Goal: Information Seeking & Learning: Learn about a topic

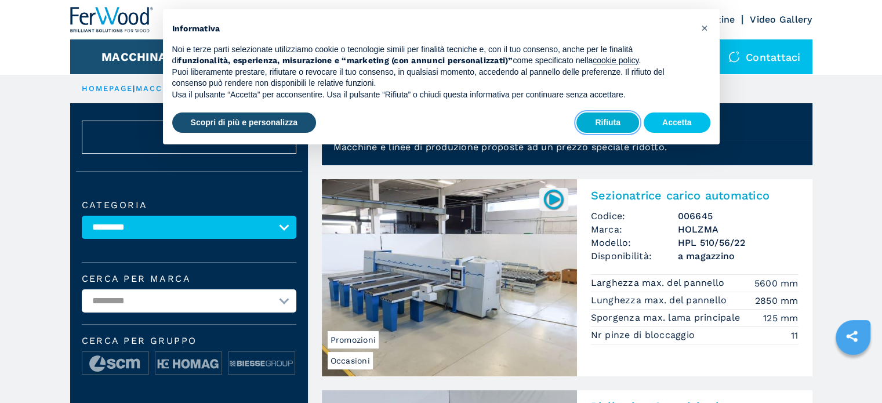
click at [631, 121] on button "Rifiuta" at bounding box center [608, 123] width 63 height 21
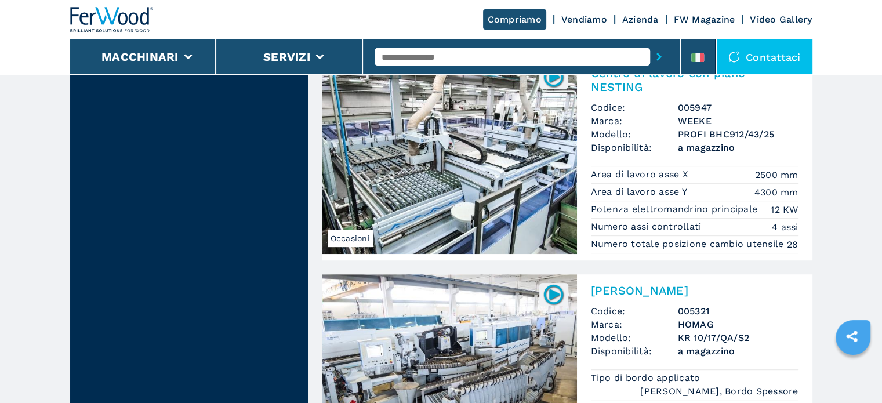
scroll to position [638, 0]
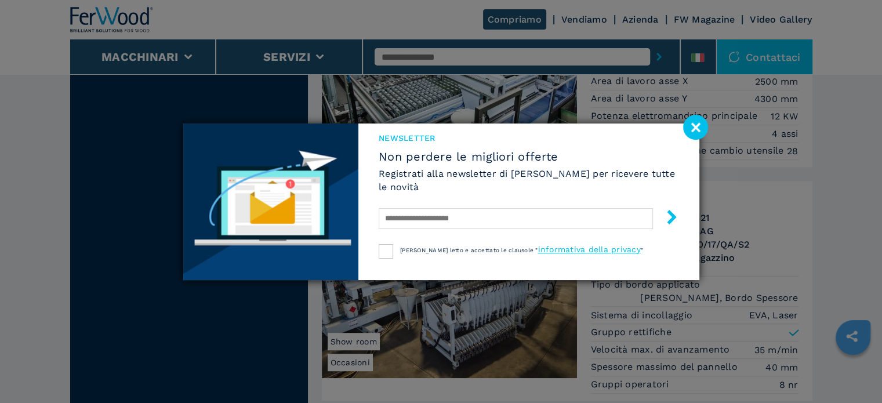
click at [691, 134] on image at bounding box center [695, 127] width 25 height 25
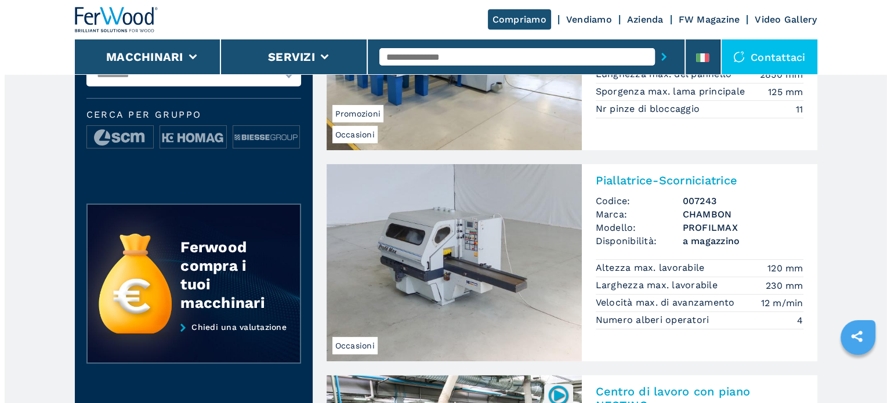
scroll to position [174, 0]
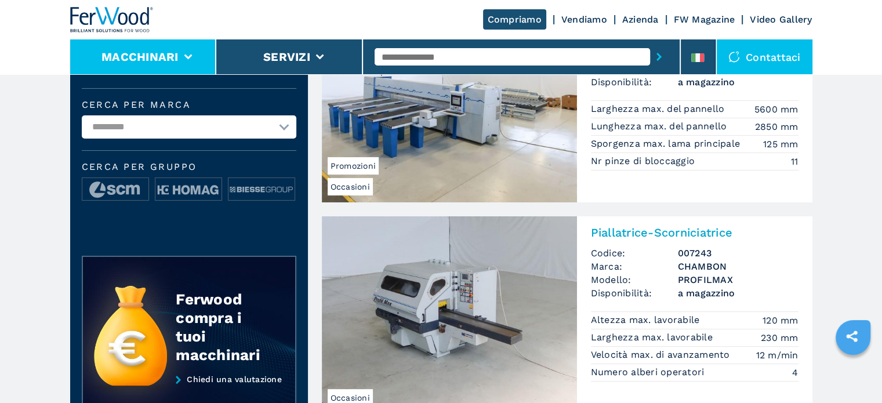
click at [139, 53] on button "Macchinari" at bounding box center [140, 57] width 77 height 14
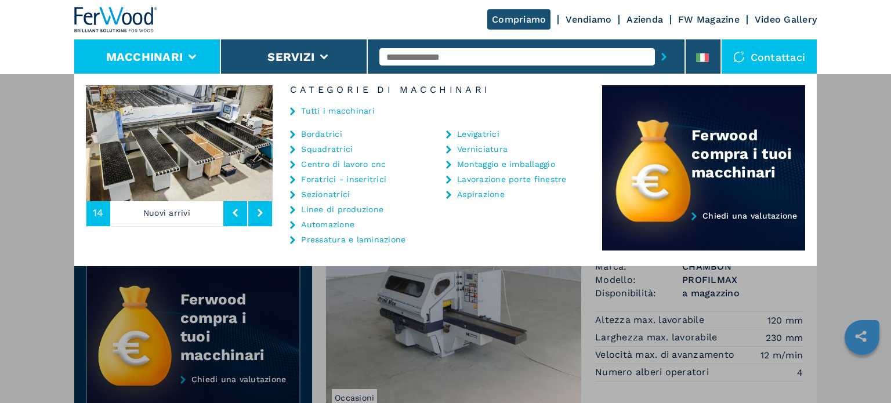
click at [347, 165] on link "Centro di lavoro cnc" at bounding box center [343, 164] width 85 height 8
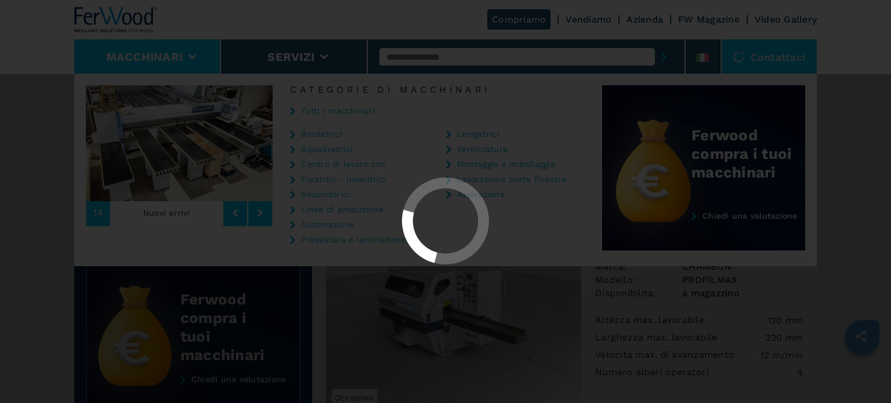
select select "**********"
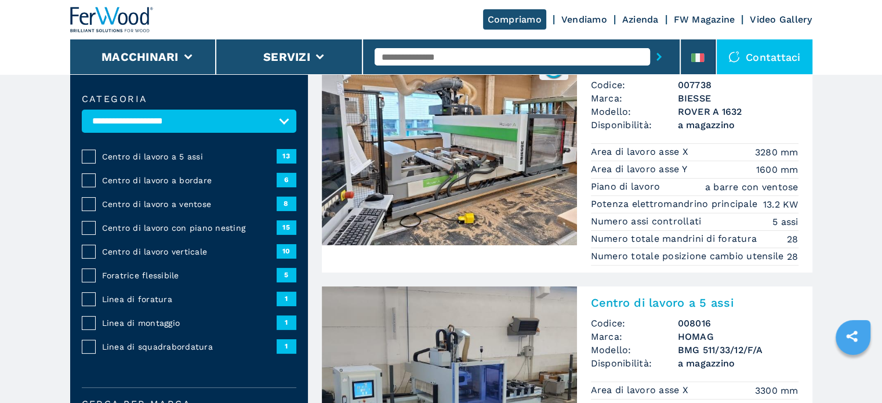
scroll to position [174, 0]
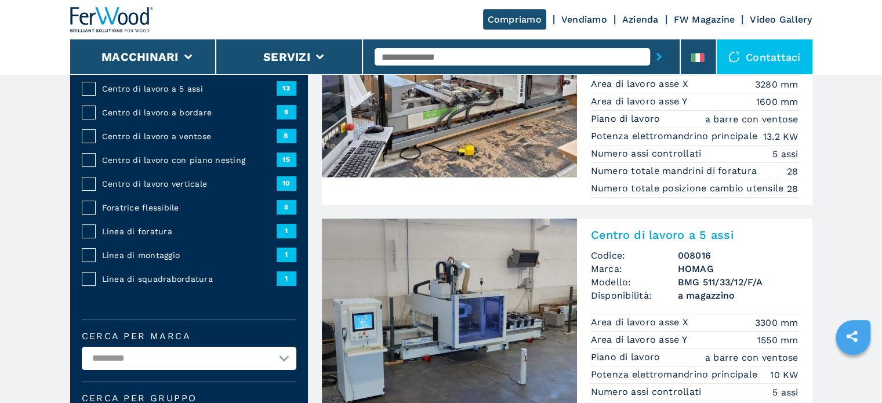
click at [182, 354] on select "**********" at bounding box center [189, 358] width 215 height 23
select select "*****"
click at [82, 347] on select "**********" at bounding box center [189, 358] width 215 height 23
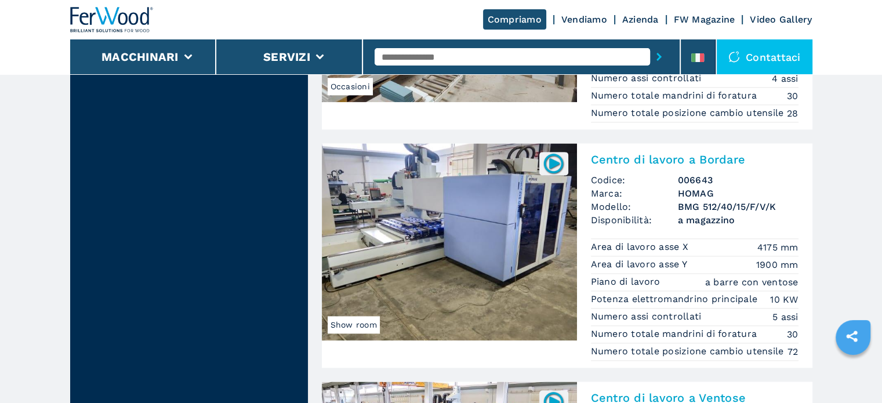
scroll to position [1566, 0]
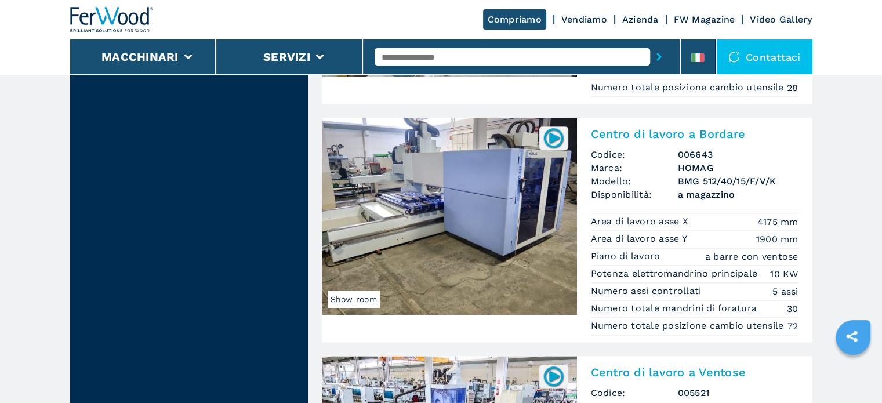
click at [528, 229] on img at bounding box center [449, 216] width 255 height 197
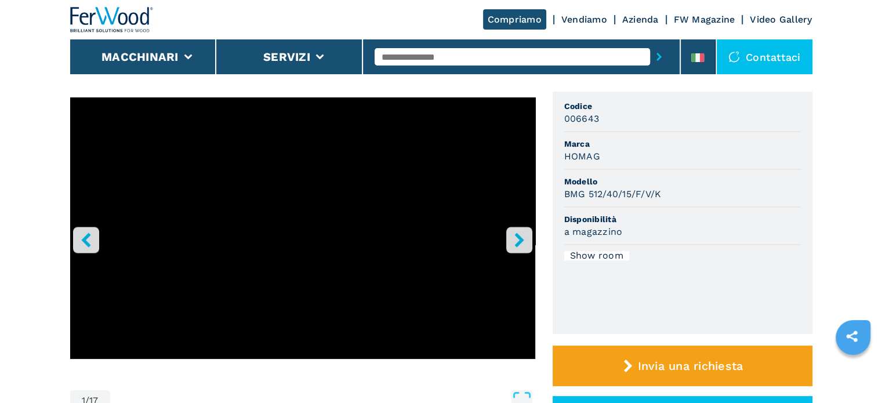
scroll to position [58, 0]
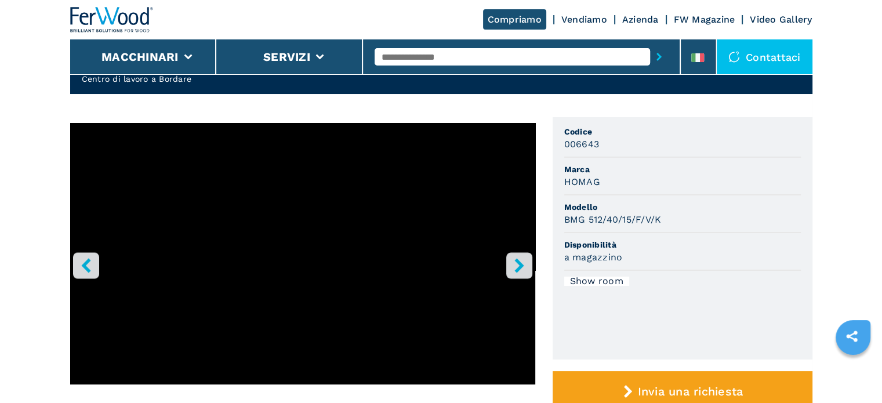
click at [529, 262] on button "right-button" at bounding box center [519, 265] width 26 height 26
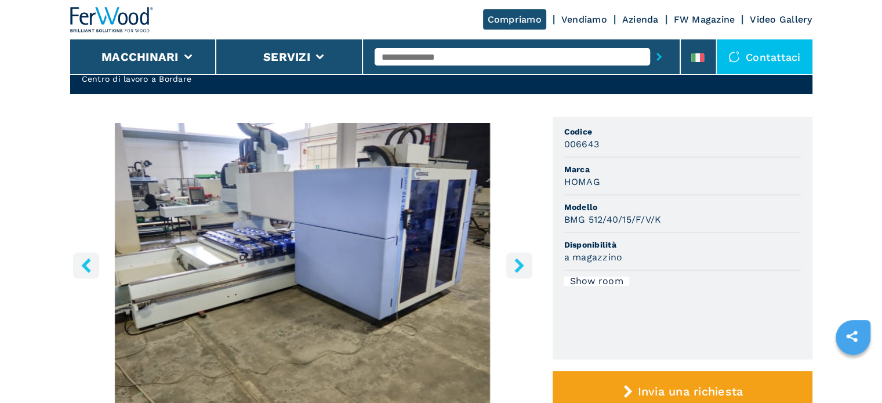
click at [521, 264] on icon "right-button" at bounding box center [519, 265] width 9 height 15
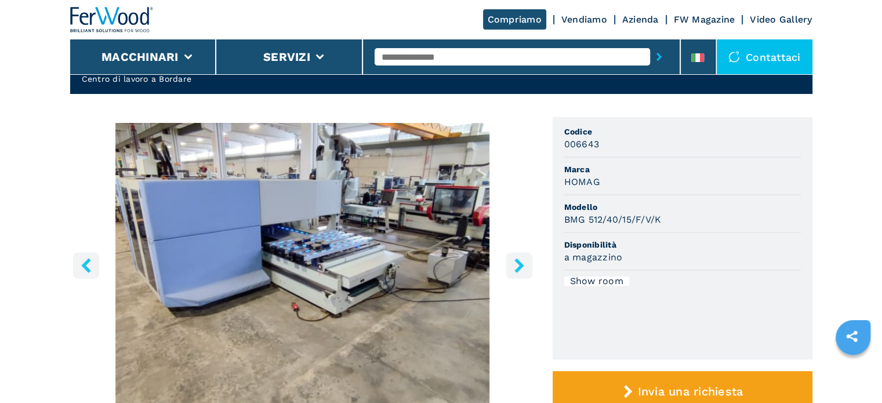
click at [521, 264] on icon "right-button" at bounding box center [519, 265] width 9 height 15
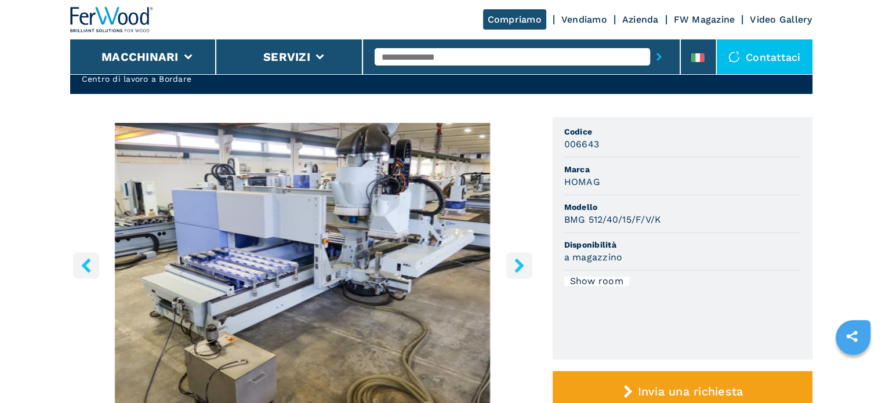
click at [521, 264] on icon "right-button" at bounding box center [519, 265] width 9 height 15
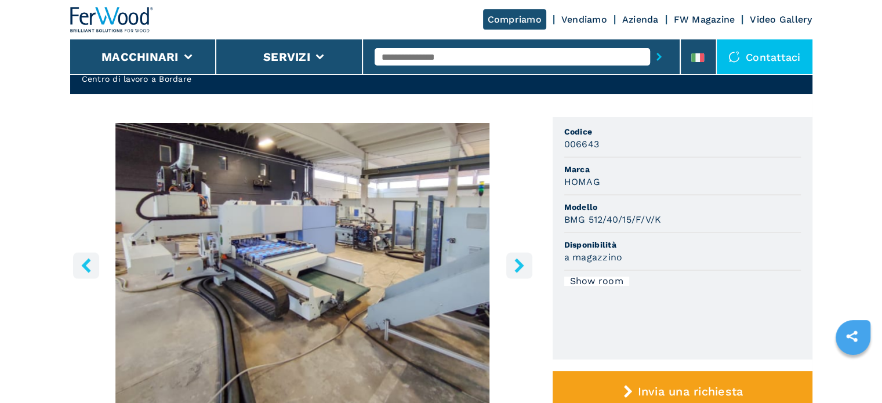
click at [521, 264] on icon "right-button" at bounding box center [519, 265] width 9 height 15
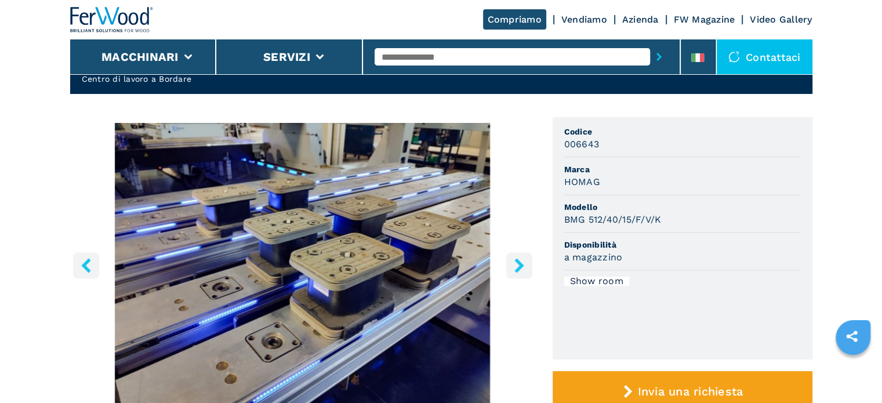
click at [521, 264] on icon "right-button" at bounding box center [519, 265] width 9 height 15
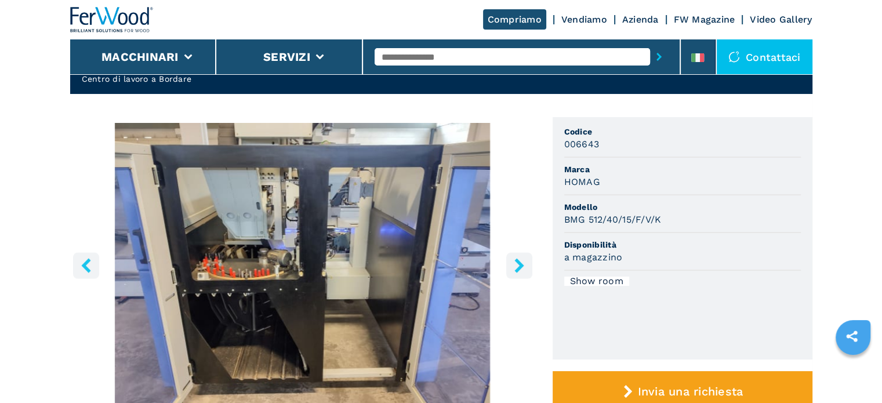
click at [521, 264] on icon "right-button" at bounding box center [519, 265] width 9 height 15
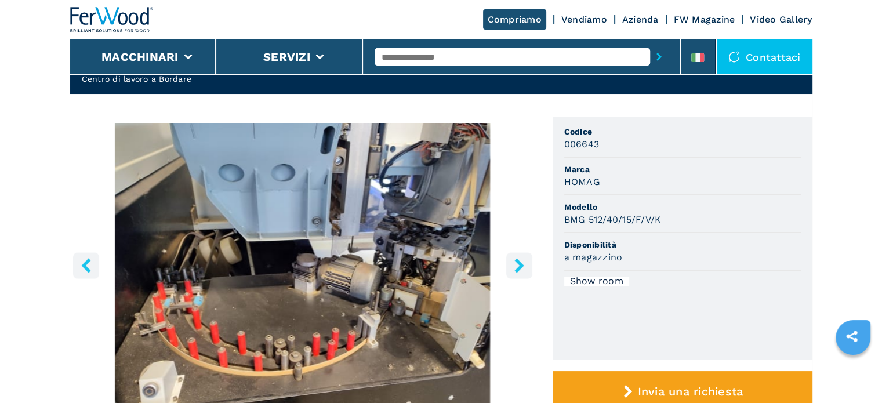
click at [520, 265] on icon "right-button" at bounding box center [519, 265] width 9 height 15
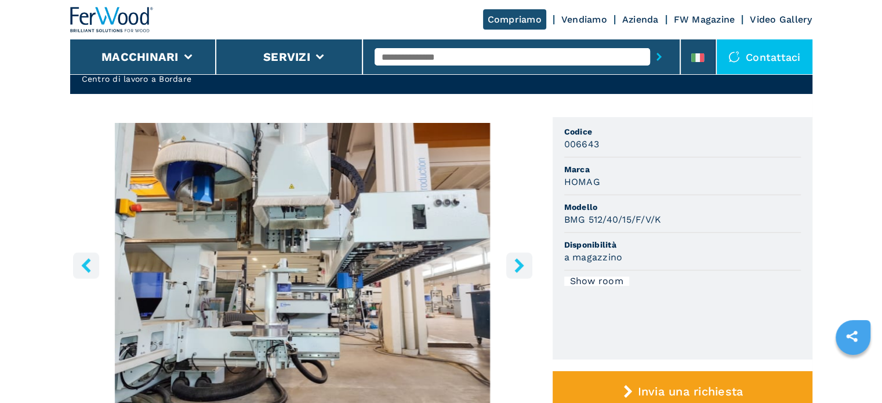
click at [520, 265] on icon "right-button" at bounding box center [519, 265] width 9 height 15
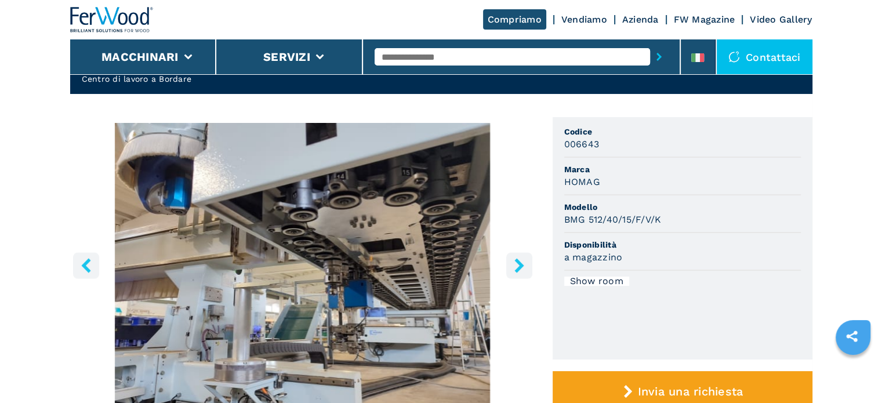
click at [520, 265] on icon "right-button" at bounding box center [519, 265] width 9 height 15
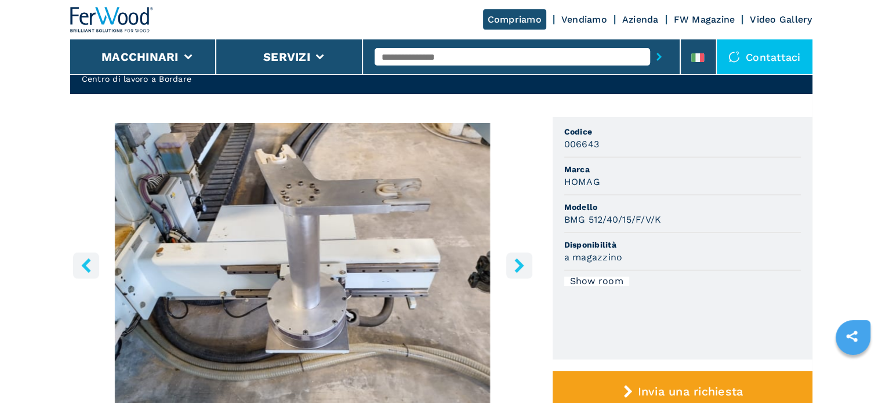
click at [520, 265] on icon "right-button" at bounding box center [519, 265] width 9 height 15
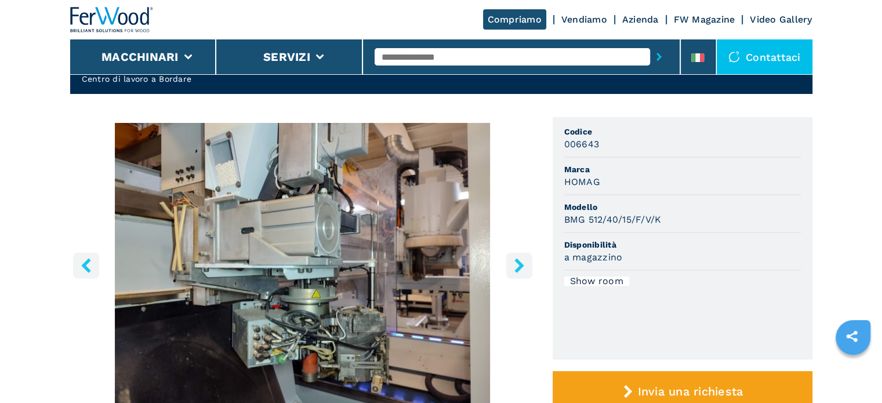
click at [520, 265] on icon "right-button" at bounding box center [519, 265] width 9 height 15
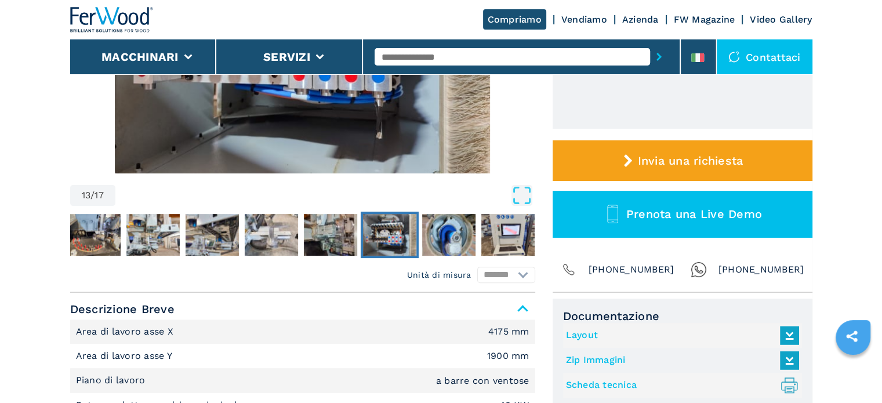
scroll to position [290, 0]
